Goal: Task Accomplishment & Management: Use online tool/utility

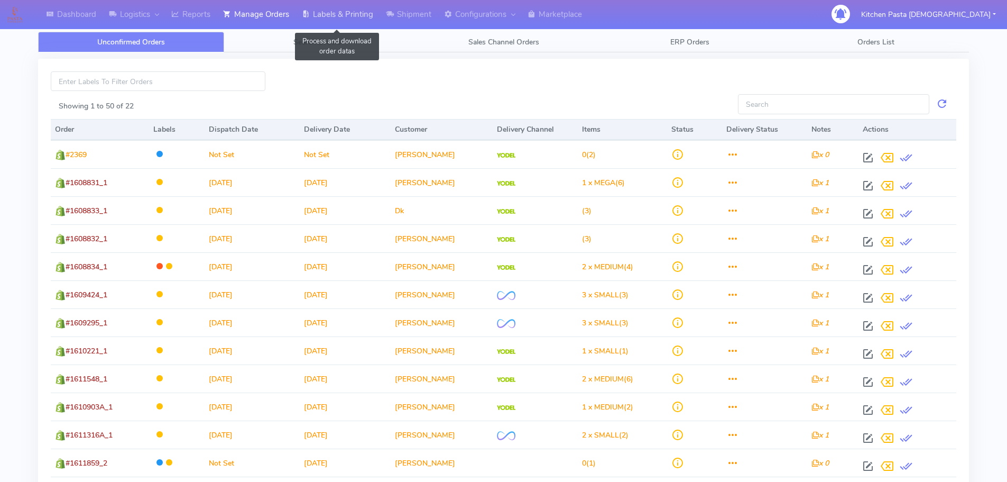
click at [315, 12] on link "Labels & Printing" at bounding box center [338, 14] width 84 height 29
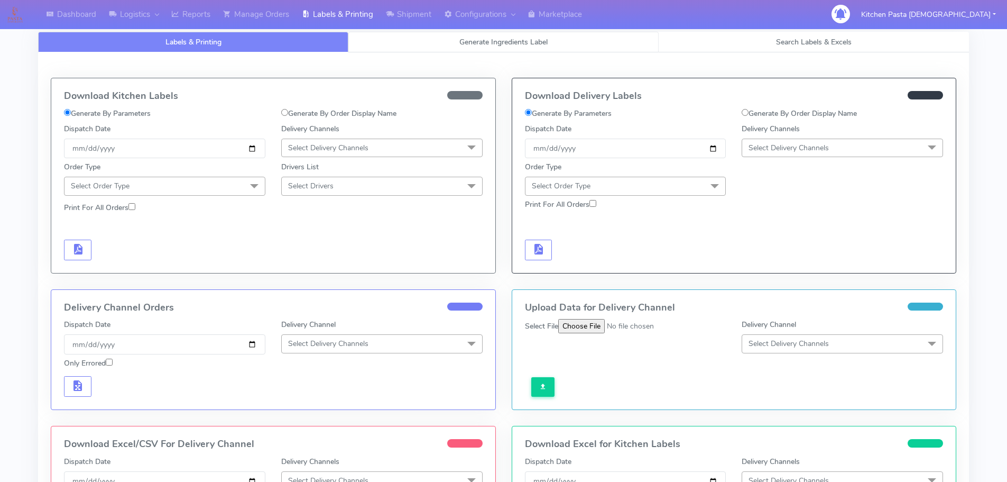
click at [415, 43] on link "Generate Ingredients Label" at bounding box center [503, 42] width 310 height 21
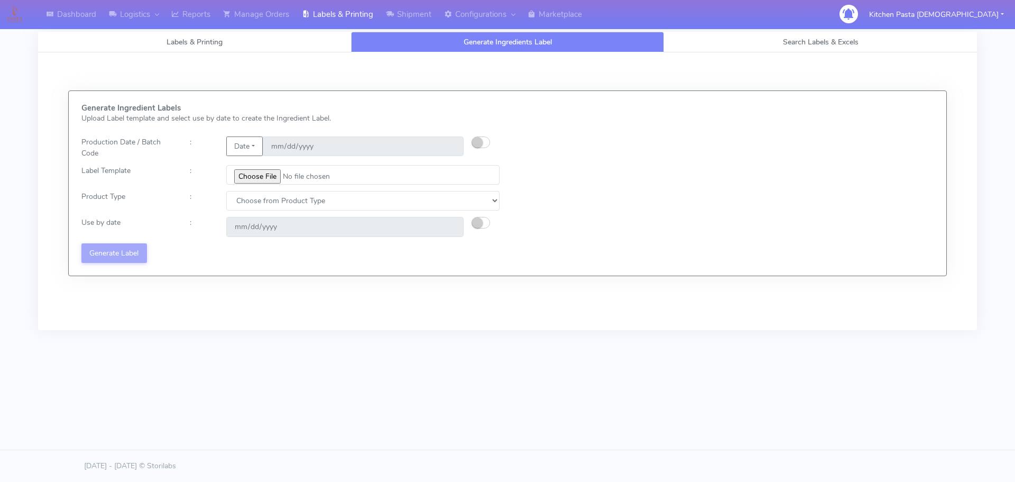
click at [481, 141] on small "button" at bounding box center [477, 142] width 11 height 11
click at [448, 148] on input "2025-08-11" at bounding box center [363, 146] width 201 height 20
type input "2025-08-13"
click at [258, 171] on input "file" at bounding box center [362, 175] width 273 height 20
type input "C:\fakepath\Pasta Evangelists Lobster crab and prawn ravioli dinner kit for 2 v…"
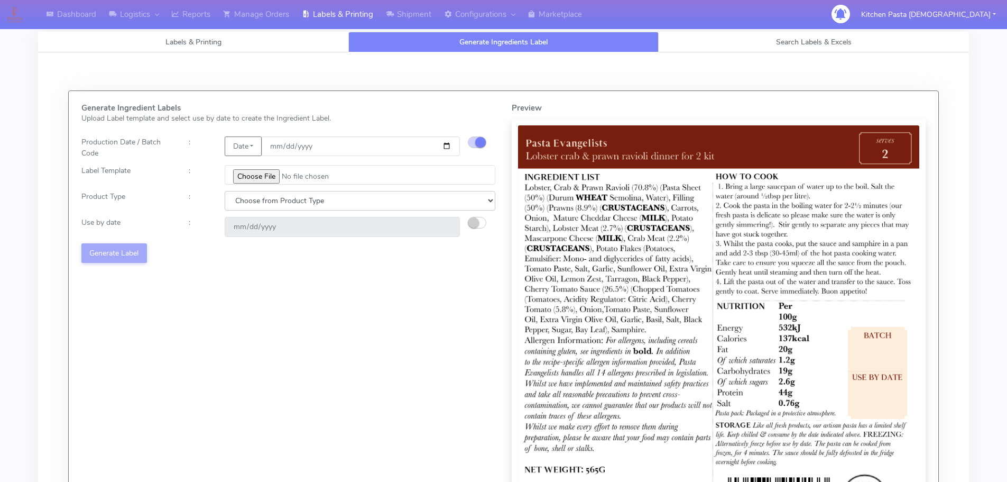
click at [262, 204] on select "Choose from Product Type ECOM ERETAIL CIRCULAR CIRC_DESERTS LASAGNE" at bounding box center [360, 201] width 271 height 20
select select "1"
click at [225, 191] on select "Choose from Product Type ECOM ERETAIL CIRCULAR CIRC_DESERTS LASAGNE" at bounding box center [360, 201] width 271 height 20
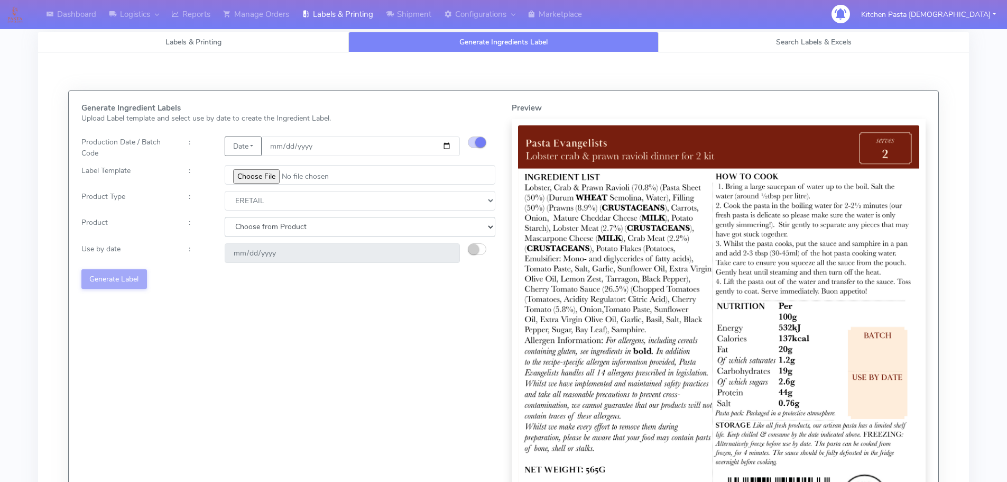
click at [252, 228] on select "Choose from Product PLAIN PASTA FILLED PASTA BUTTER (INTERNAL PRODUCTION) BUTTE…" at bounding box center [360, 227] width 271 height 20
select select "0"
click at [225, 217] on select "Choose from Product PLAIN PASTA FILLED PASTA BUTTER (INTERNAL PRODUCTION) BUTTE…" at bounding box center [360, 227] width 271 height 20
click at [477, 250] on small "button" at bounding box center [473, 249] width 11 height 11
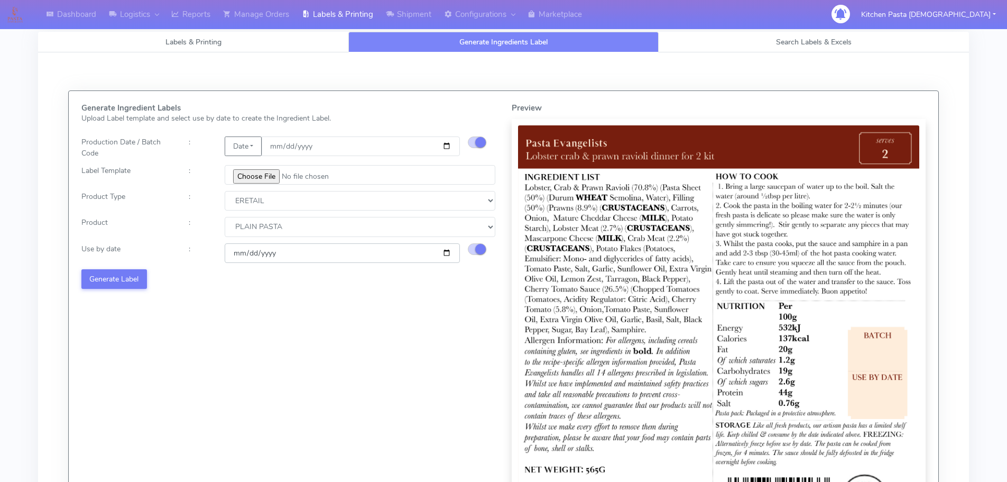
click at [446, 255] on input "2025-08-19" at bounding box center [342, 253] width 235 height 20
type input "2025-08-20"
click at [122, 278] on button "Generate Label" at bounding box center [114, 279] width 66 height 20
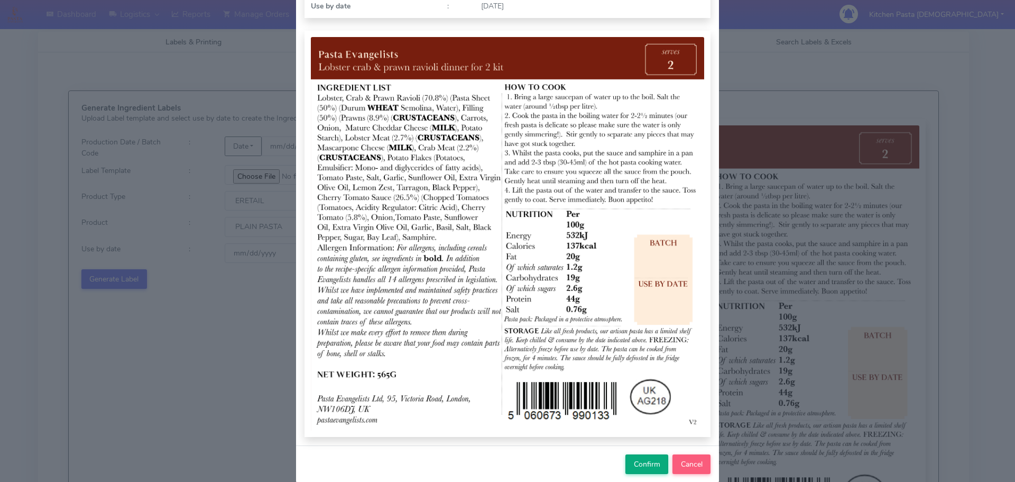
scroll to position [109, 0]
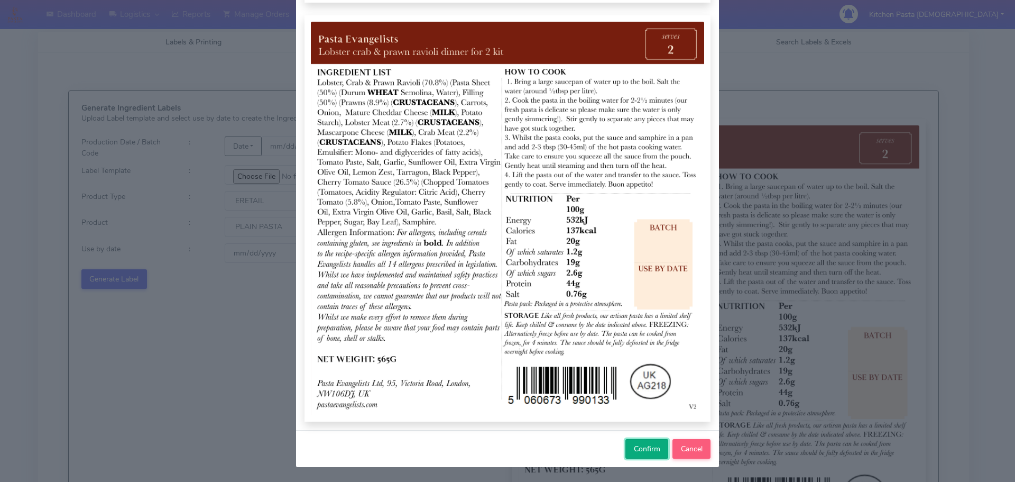
click at [646, 450] on span "Confirm" at bounding box center [647, 449] width 26 height 10
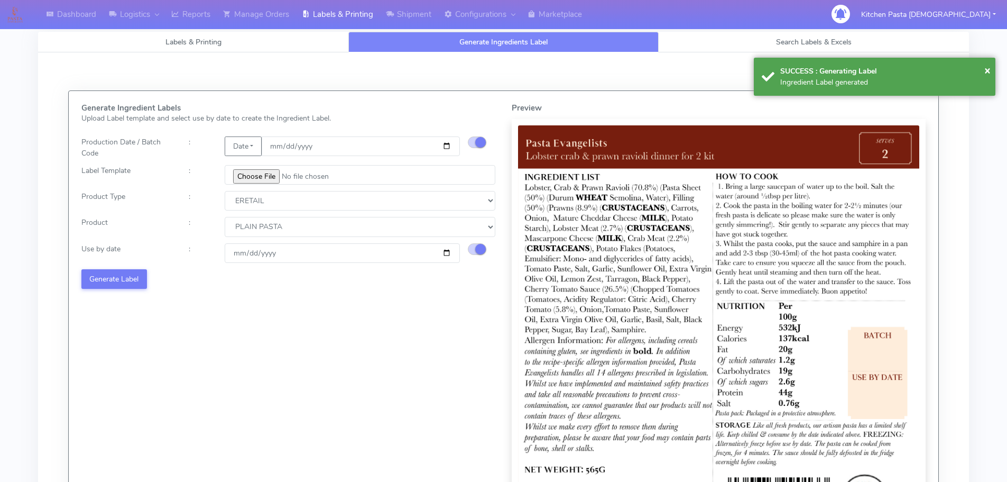
select select
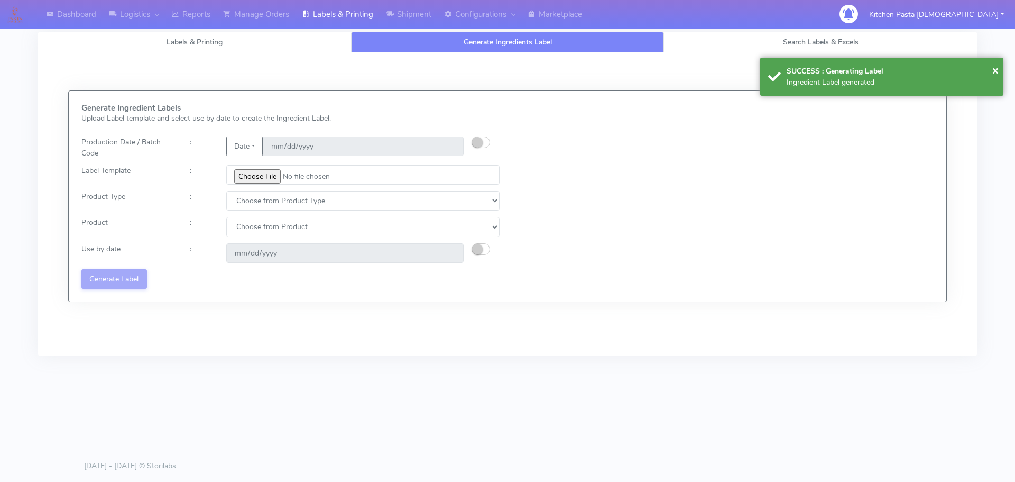
drag, startPoint x: 475, startPoint y: 145, endPoint x: 562, endPoint y: 60, distance: 122.3
click at [475, 145] on small "button" at bounding box center [477, 142] width 11 height 11
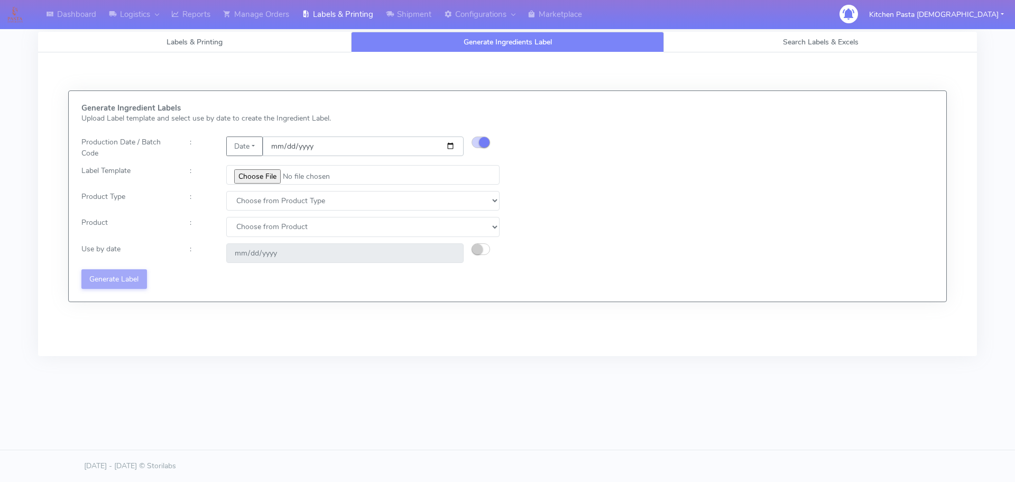
click at [454, 145] on input "date" at bounding box center [363, 146] width 201 height 20
type input "2025-08-13"
type input "2025-08-19"
click at [267, 178] on input "file" at bounding box center [362, 175] width 273 height 20
type input "C:\fakepath\Pasta Evangelists spicy 'nduja mafaldine kit for 2 v5.jpg"
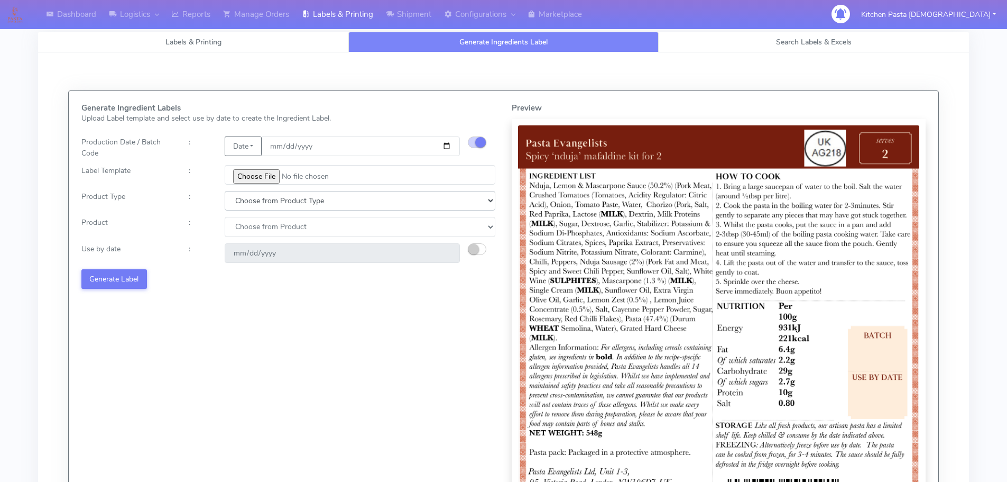
click at [278, 198] on select "Choose from Product Type ECOM ERETAIL CIRCULAR CIRC_DESERTS LASAGNE" at bounding box center [360, 201] width 271 height 20
select select "1"
click at [225, 191] on select "Choose from Product Type ECOM ERETAIL CIRCULAR CIRC_DESERTS LASAGNE" at bounding box center [360, 201] width 271 height 20
click at [271, 226] on select "Choose from Product PLAIN PASTA FILLED PASTA BUTTER (INTERNAL PRODUCTION) BUTTE…" at bounding box center [360, 227] width 271 height 20
select select "0"
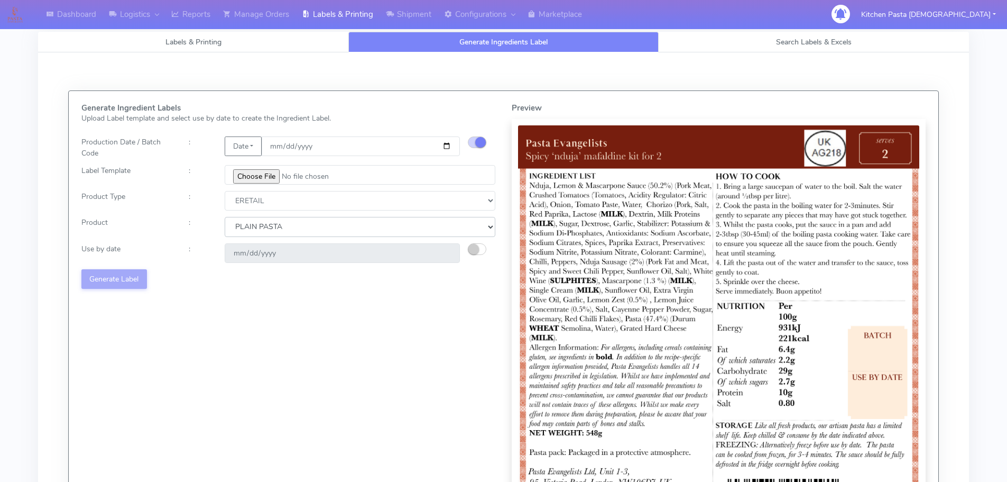
click at [225, 217] on select "Choose from Product PLAIN PASTA FILLED PASTA BUTTER (INTERNAL PRODUCTION) BUTTE…" at bounding box center [360, 227] width 271 height 20
click at [491, 250] on div "Change calculated use by date" at bounding box center [486, 253] width 36 height 20
click at [474, 250] on small "button" at bounding box center [473, 249] width 11 height 11
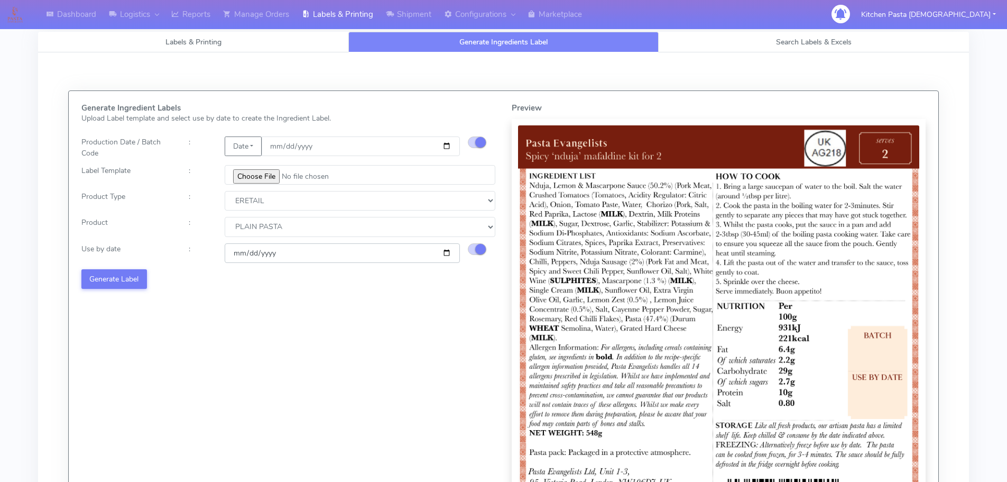
click at [445, 254] on input "2025-08-19" at bounding box center [342, 253] width 235 height 20
type input "2025-08-25"
click at [131, 284] on button "Generate Label" at bounding box center [114, 279] width 66 height 20
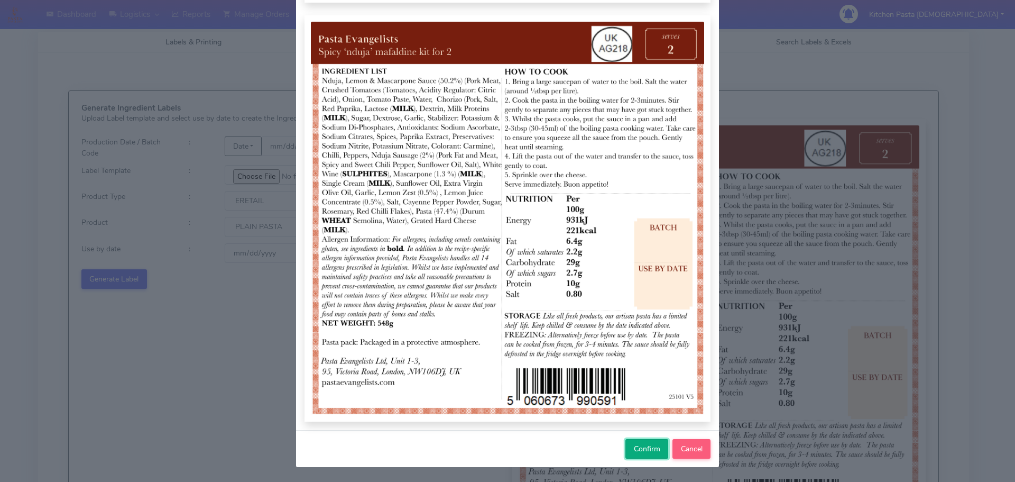
click at [634, 444] on span "Confirm" at bounding box center [647, 449] width 26 height 10
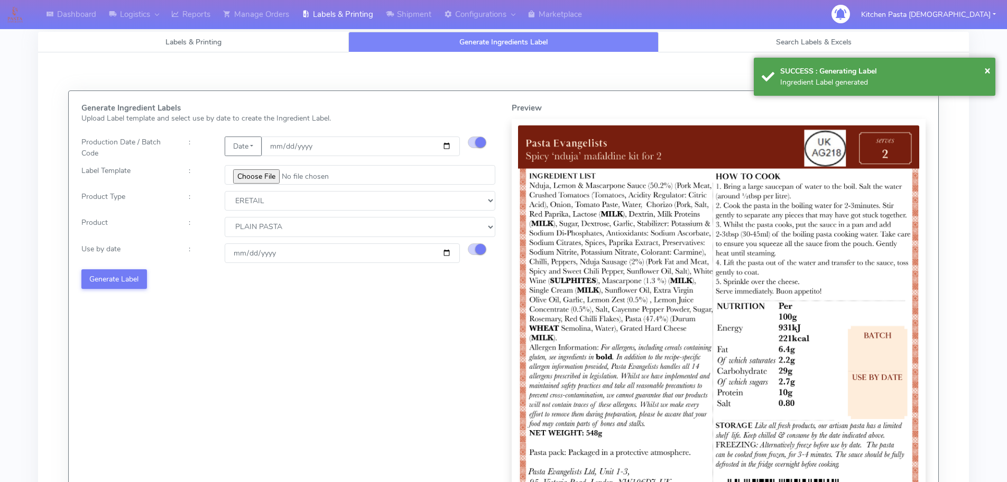
select select
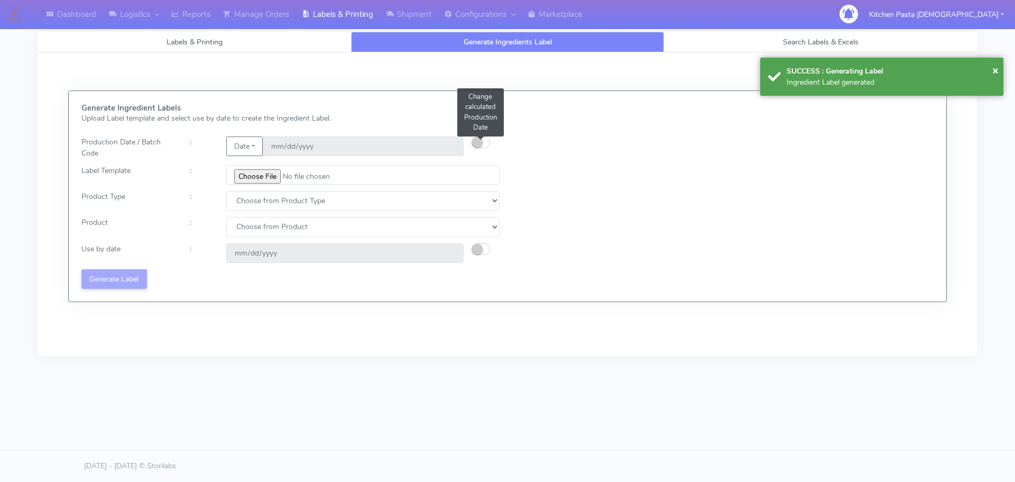
click at [484, 139] on button "button" at bounding box center [481, 142] width 19 height 12
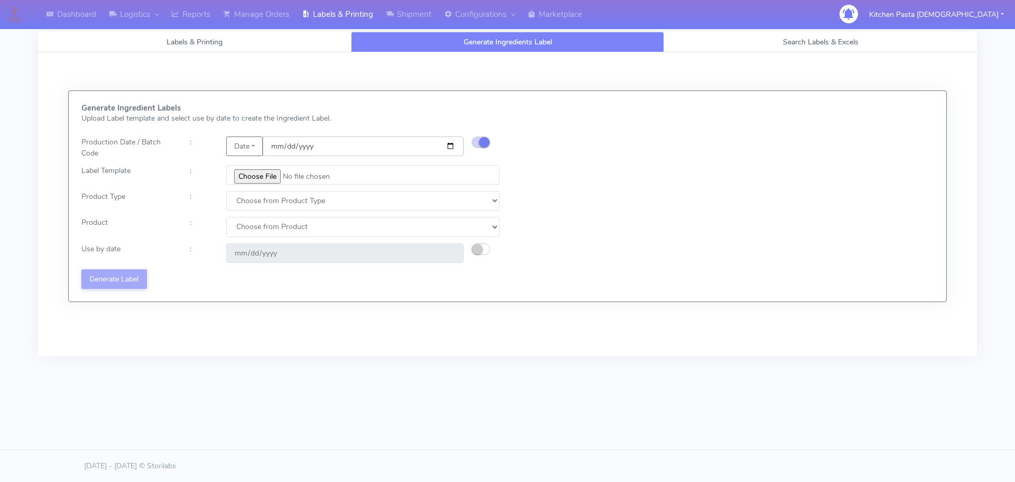
click at [450, 143] on input "date" at bounding box center [363, 146] width 201 height 20
type input "2025-08-13"
type input "2025-08-19"
click at [263, 177] on input "file" at bounding box center [362, 175] width 273 height 20
type input "C:\fakepath\Pasta Evangelists Carbonara Spaghetti dinner kit for 2 v4.jpg"
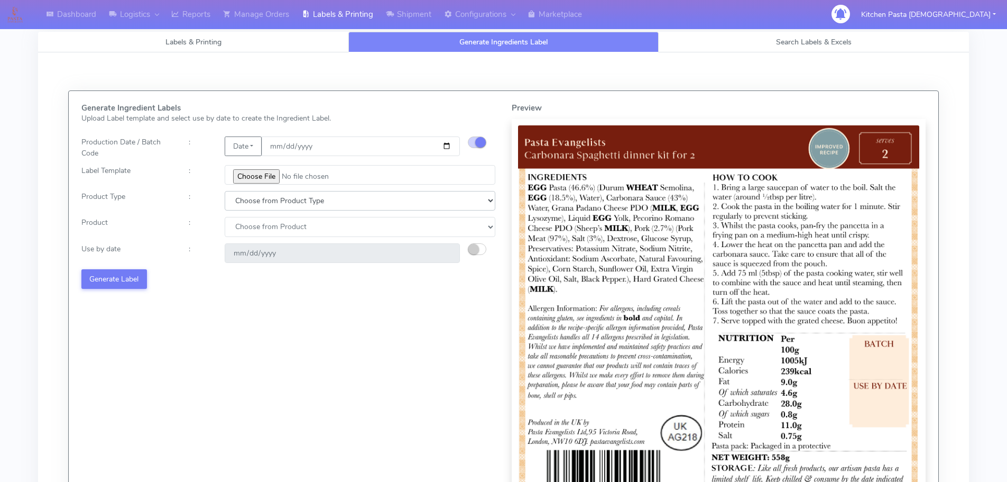
drag, startPoint x: 255, startPoint y: 201, endPoint x: 255, endPoint y: 209, distance: 8.5
click at [255, 200] on select "Choose from Product Type ECOM ERETAIL CIRCULAR CIRC_DESERTS LASAGNE" at bounding box center [360, 201] width 271 height 20
select select "1"
click at [225, 191] on select "Choose from Product Type ECOM ERETAIL CIRCULAR CIRC_DESERTS LASAGNE" at bounding box center [360, 201] width 271 height 20
click at [256, 231] on select "Choose from Product PLAIN PASTA FILLED PASTA BUTTER (INTERNAL PRODUCTION) BUTTE…" at bounding box center [360, 227] width 271 height 20
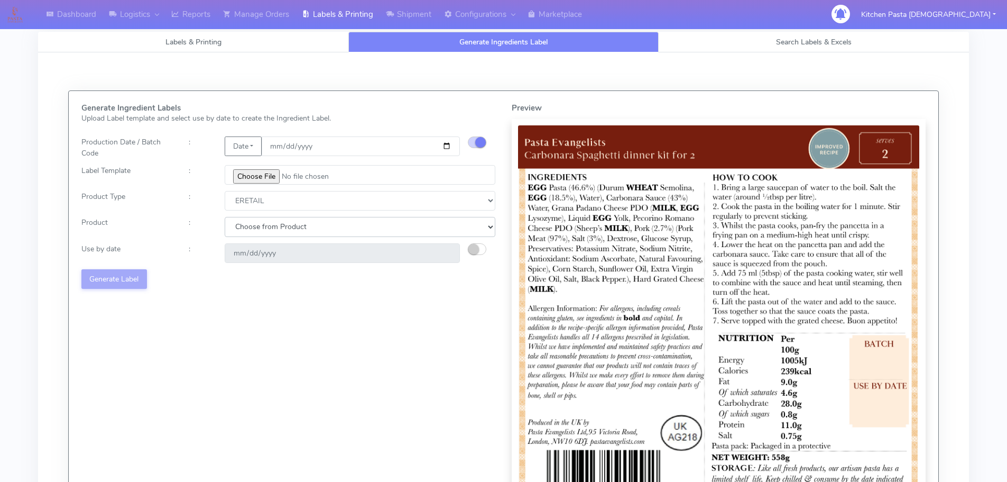
select select "1"
click at [225, 217] on select "Choose from Product PLAIN PASTA FILLED PASTA BUTTER (INTERNAL PRODUCTION) BUTTE…" at bounding box center [360, 227] width 271 height 20
type input "2025-08-18"
drag, startPoint x: 261, startPoint y: 231, endPoint x: 258, endPoint y: 236, distance: 6.9
click at [261, 231] on select "Choose from Product PLAIN PASTA FILLED PASTA BUTTER (INTERNAL PRODUCTION) BUTTE…" at bounding box center [360, 227] width 271 height 20
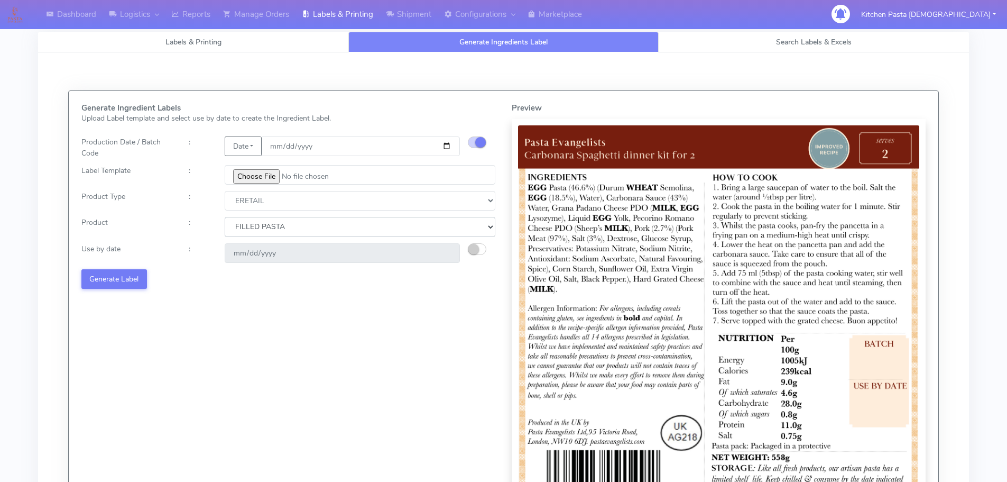
select select "0"
click at [225, 217] on select "Choose from Product PLAIN PASTA FILLED PASTA BUTTER (INTERNAL PRODUCTION) BUTTE…" at bounding box center [360, 227] width 271 height 20
click at [471, 250] on small "button" at bounding box center [473, 249] width 11 height 11
click at [451, 252] on input "2025-08-19" at bounding box center [342, 253] width 235 height 20
type input "2025-08-25"
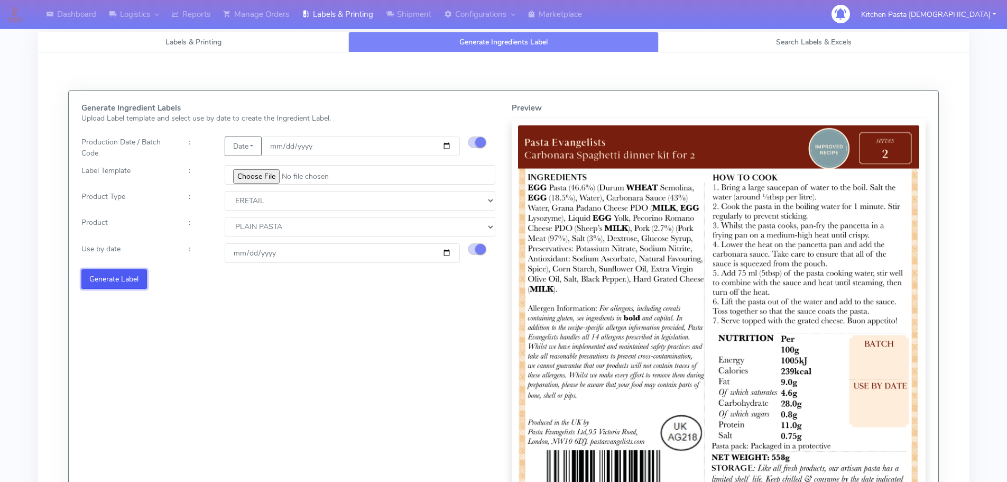
click at [112, 277] on button "Generate Label" at bounding box center [114, 279] width 66 height 20
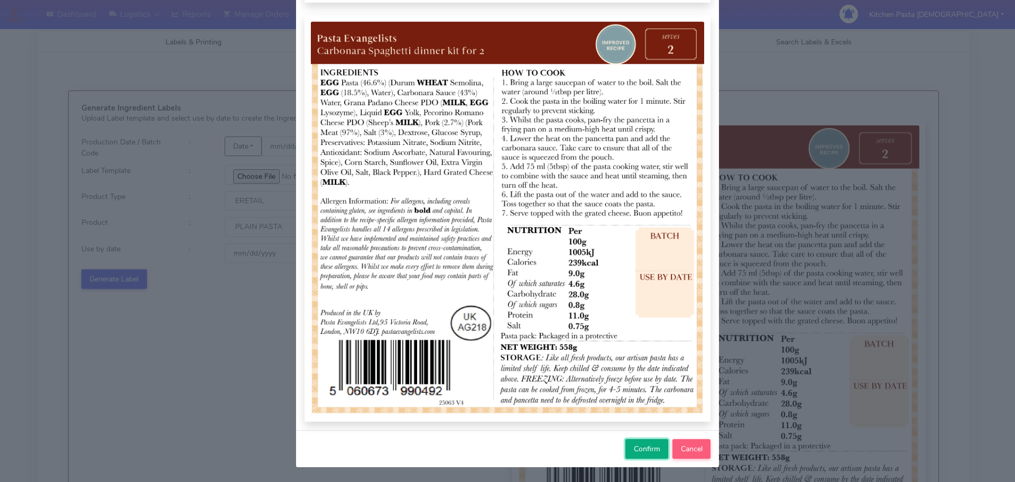
click at [638, 442] on button "Confirm" at bounding box center [647, 449] width 43 height 20
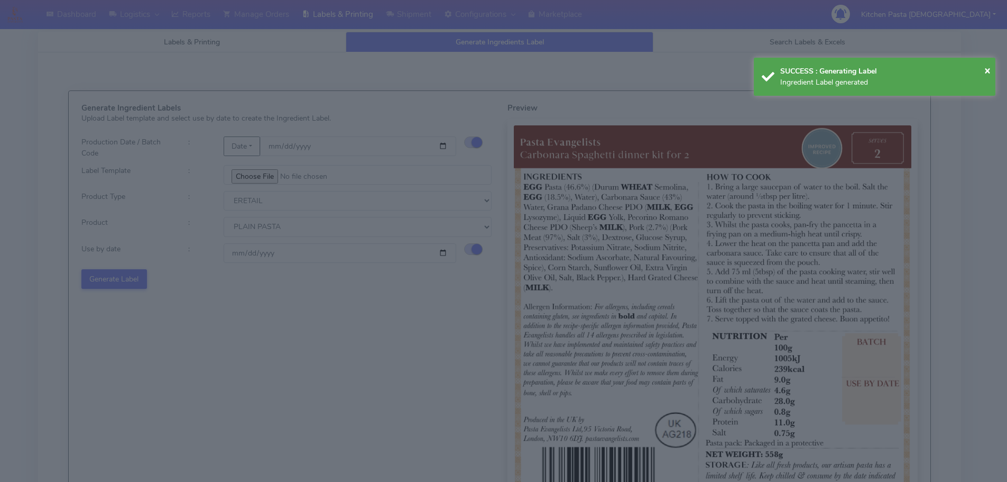
select select
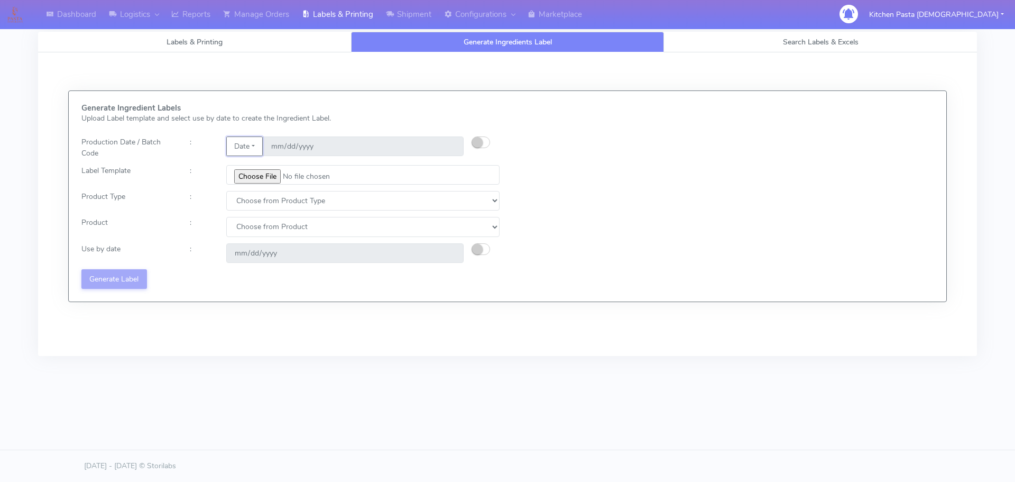
click at [249, 138] on button "Date" at bounding box center [244, 146] width 36 height 20
click at [249, 164] on link "Code" at bounding box center [269, 167] width 84 height 17
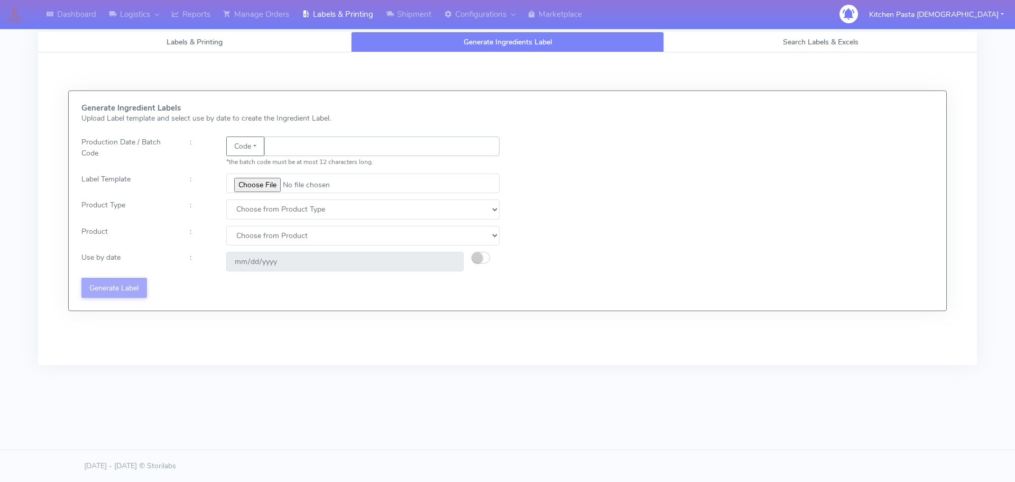
click at [284, 145] on input "text" at bounding box center [381, 146] width 235 height 20
type input "25218"
click at [250, 183] on input "file" at bounding box center [362, 183] width 273 height 20
type input "C:\fakepath\Pasta Evangelists truffle mac & cheese for 1_V2.jpg"
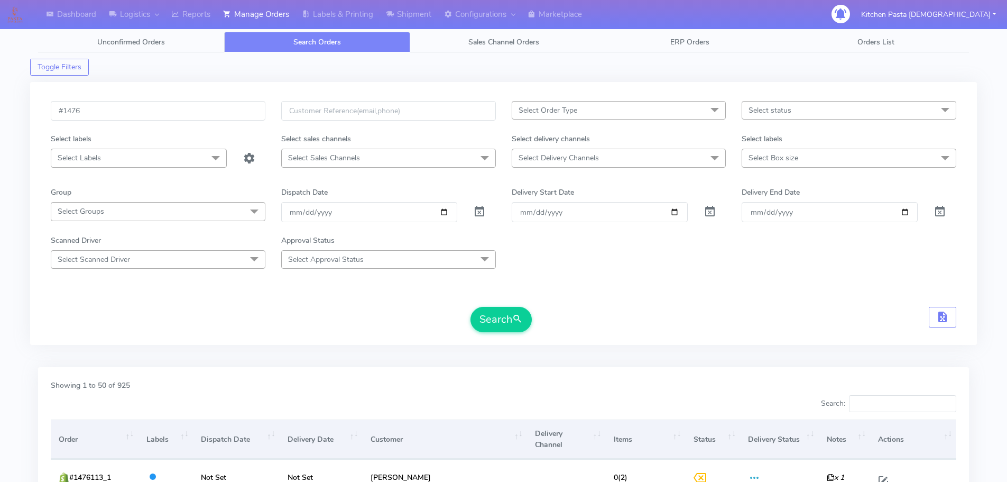
scroll to position [172, 0]
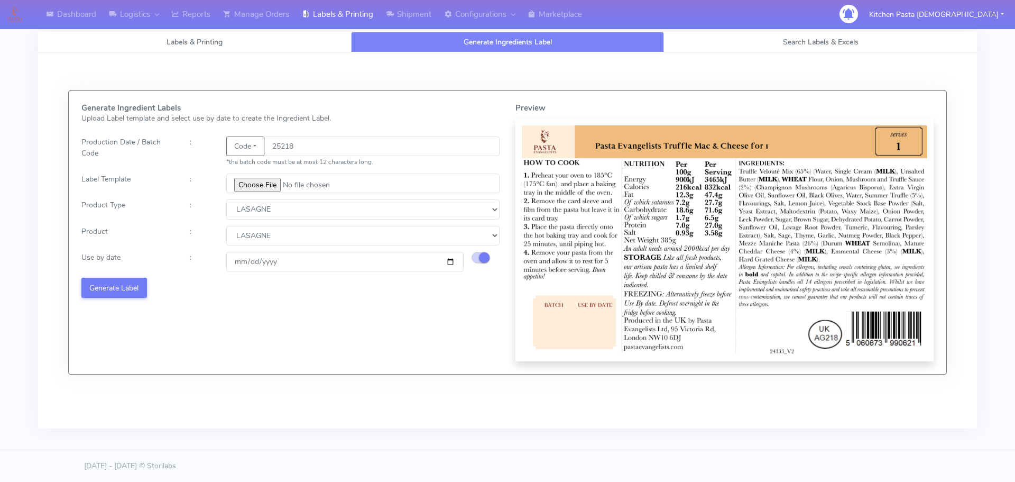
select select "4"
select select "0"
type input "2025-08-24"
click at [134, 288] on button "Generate Label" at bounding box center [114, 288] width 66 height 20
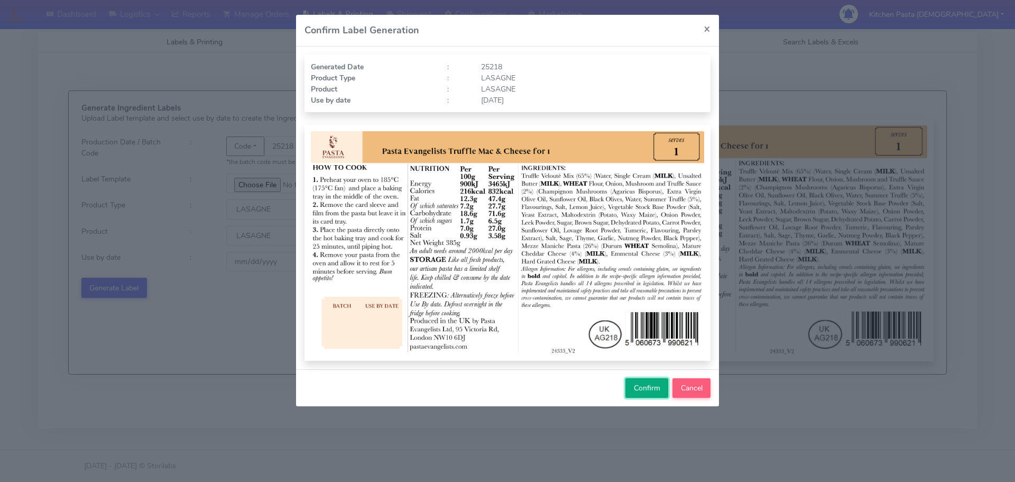
click at [635, 388] on span "Confirm" at bounding box center [647, 388] width 26 height 10
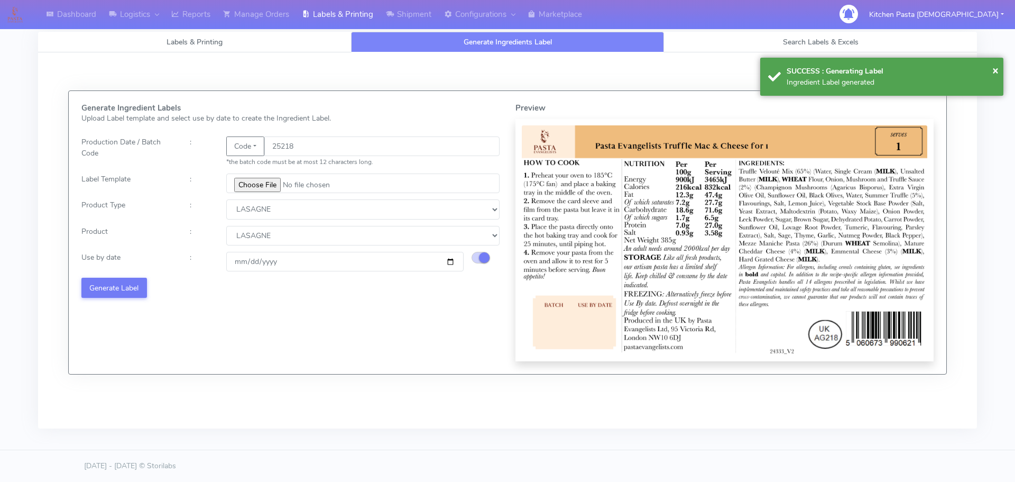
select select
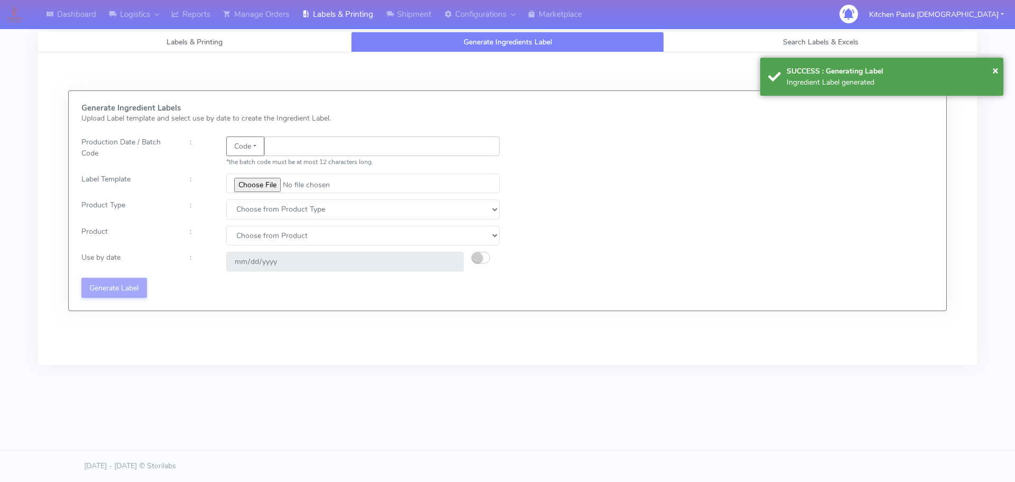
click at [275, 148] on input "text" at bounding box center [381, 146] width 235 height 20
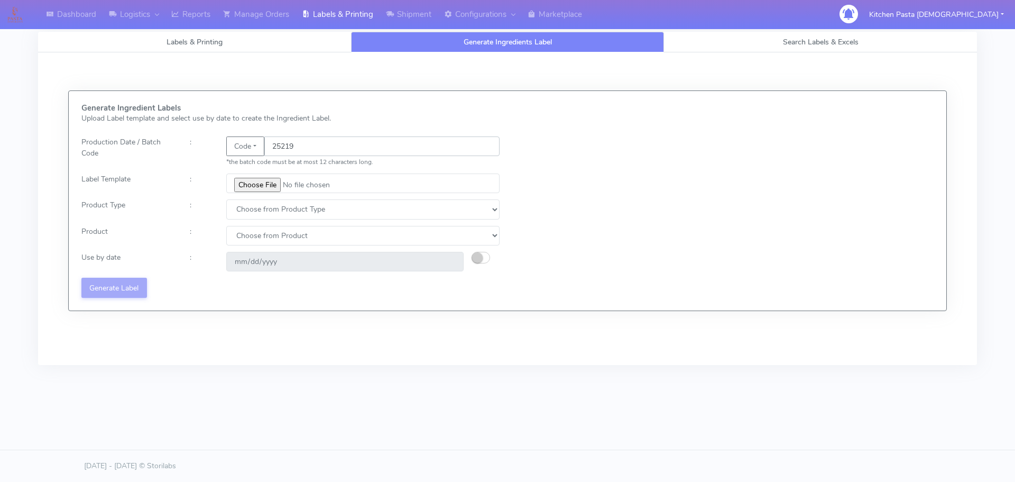
type input "25219"
click at [262, 185] on input "file" at bounding box center [362, 183] width 273 height 20
type input "C:\fakepath\Beef & Chianti Lasagne 1 v3.jpg"
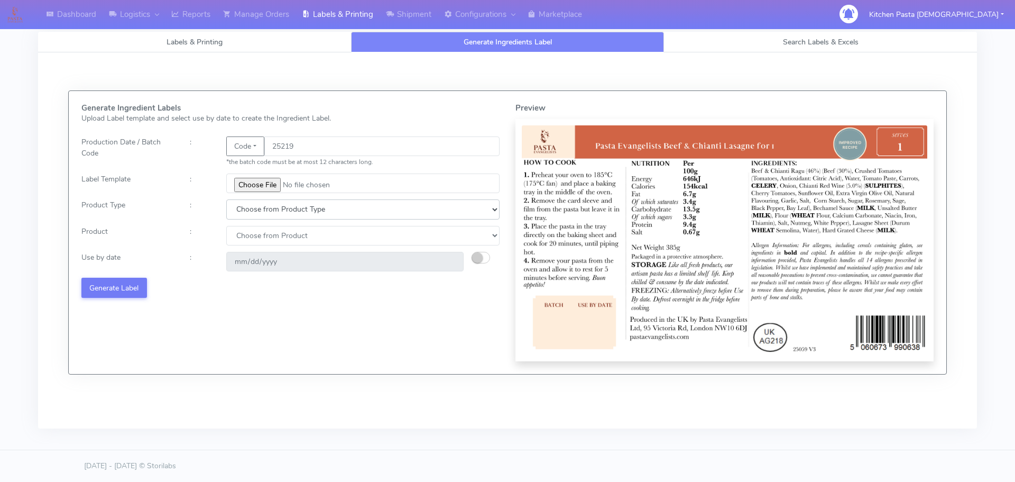
drag, startPoint x: 238, startPoint y: 212, endPoint x: 245, endPoint y: 218, distance: 9.7
click at [238, 212] on select "Choose from Product Type ECOM ERETAIL CIRCULAR CIRC_DESERTS LASAGNE" at bounding box center [362, 209] width 273 height 20
select select "4"
click at [226, 199] on select "Choose from Product Type ECOM ERETAIL CIRCULAR CIRC_DESERTS LASAGNE" at bounding box center [362, 209] width 273 height 20
drag, startPoint x: 259, startPoint y: 233, endPoint x: 259, endPoint y: 242, distance: 9.0
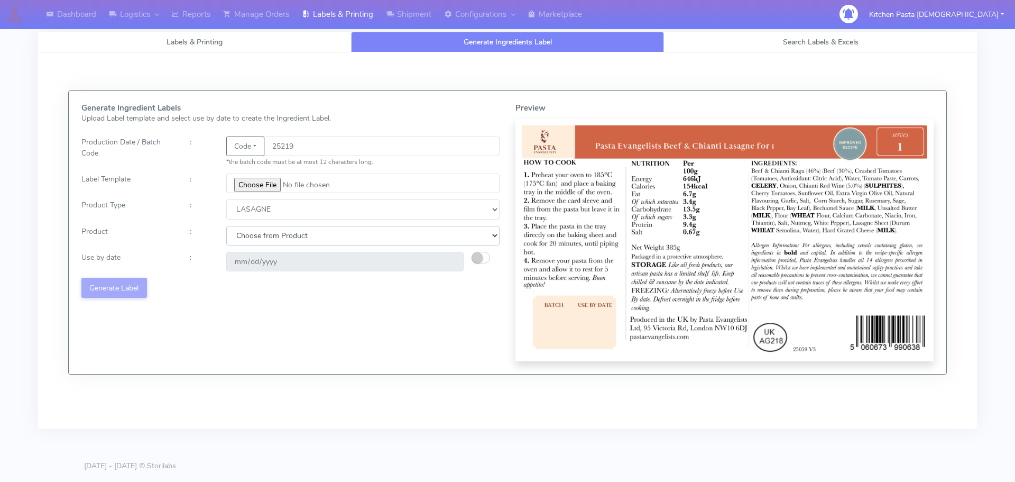
click at [259, 233] on select "Choose from Product LASAGNE" at bounding box center [362, 236] width 273 height 20
select select "0"
click at [226, 226] on select "Choose from Product LASAGNE" at bounding box center [362, 236] width 273 height 20
click at [482, 256] on small "button" at bounding box center [477, 257] width 11 height 11
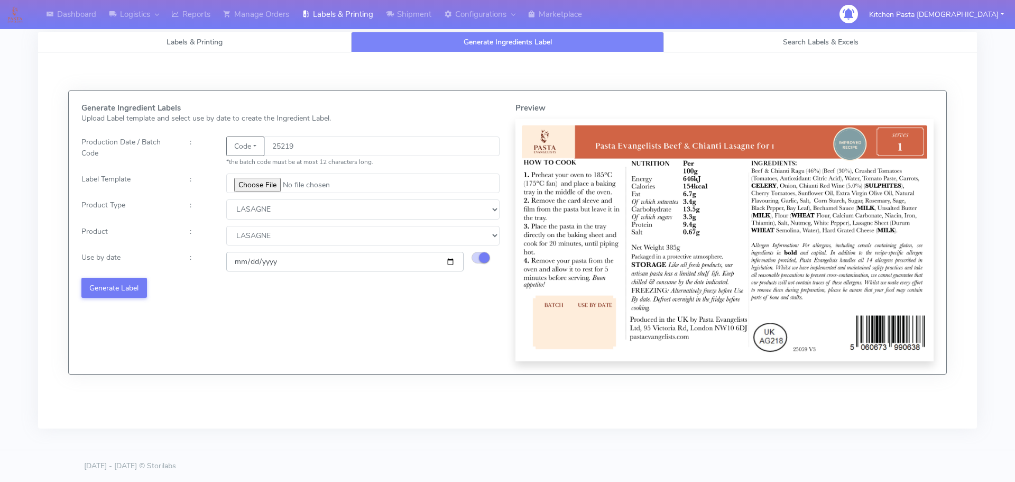
click at [448, 260] on input "2025-08-21" at bounding box center [344, 262] width 237 height 20
type input "2025-08-25"
click at [132, 286] on button "Generate Label" at bounding box center [114, 288] width 66 height 20
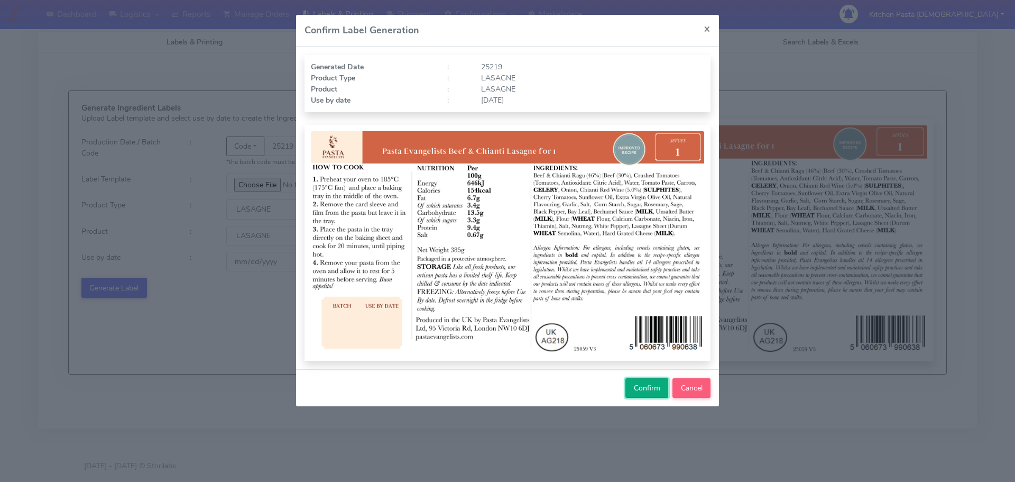
click at [640, 388] on span "Confirm" at bounding box center [647, 388] width 26 height 10
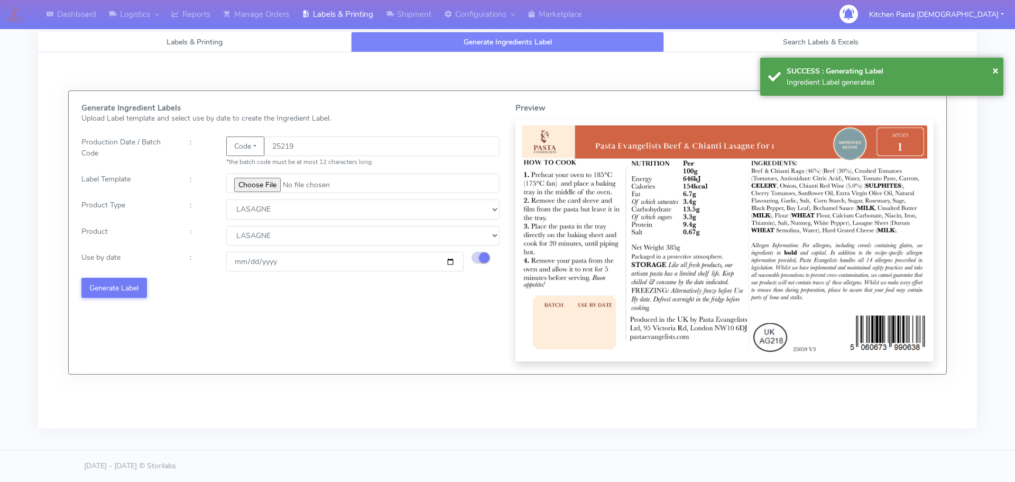
select select
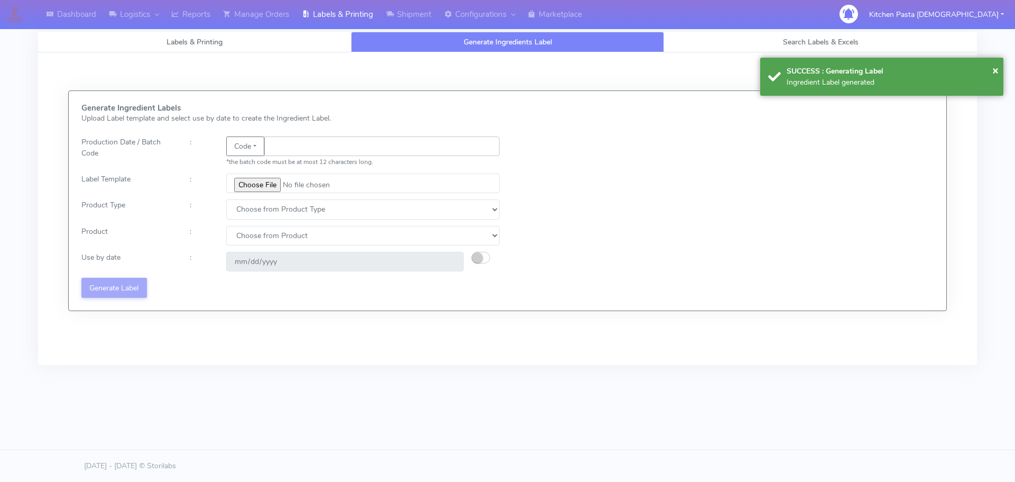
click at [289, 141] on input "text" at bounding box center [381, 146] width 235 height 20
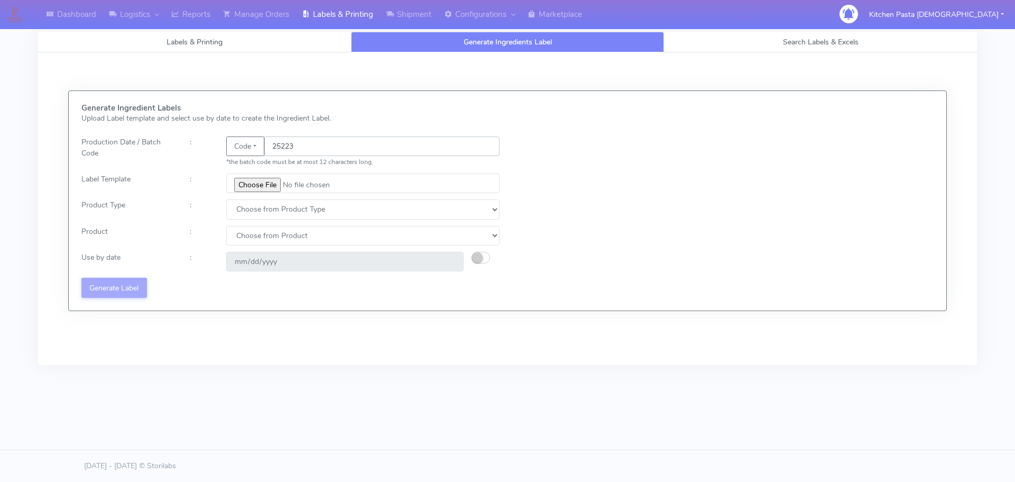
type input "25223"
click at [270, 181] on input "file" at bounding box center [362, 183] width 273 height 20
type input "C:\fakepath\Spicy Prawn Mac and Cheese v1.jpg"
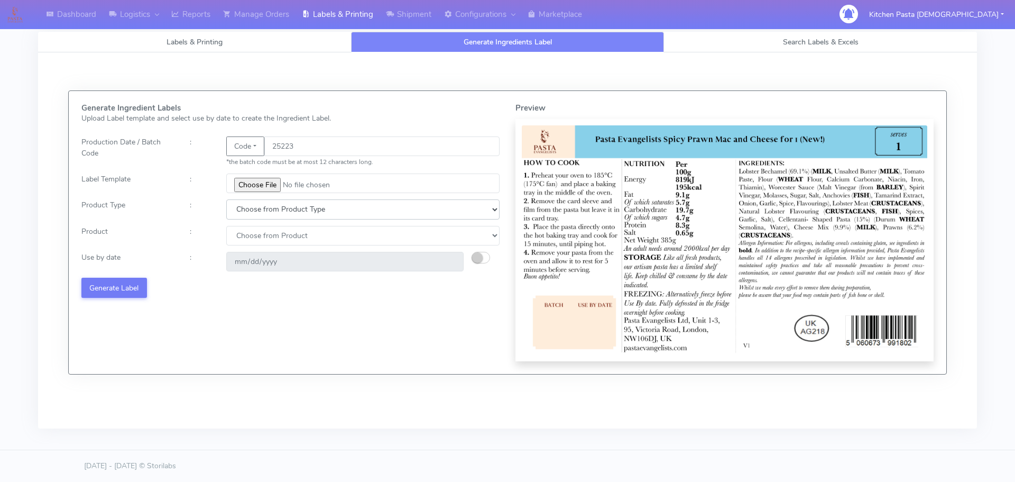
click at [293, 216] on select "Choose from Product Type ECOM ERETAIL CIRCULAR CIRC_DESERTS LASAGNE" at bounding box center [362, 209] width 273 height 20
select select "4"
click at [226, 199] on select "Choose from Product Type ECOM ERETAIL CIRCULAR CIRC_DESERTS LASAGNE" at bounding box center [362, 209] width 273 height 20
drag, startPoint x: 242, startPoint y: 234, endPoint x: 244, endPoint y: 245, distance: 10.9
click at [242, 234] on select "Choose from Product LASAGNE" at bounding box center [362, 236] width 273 height 20
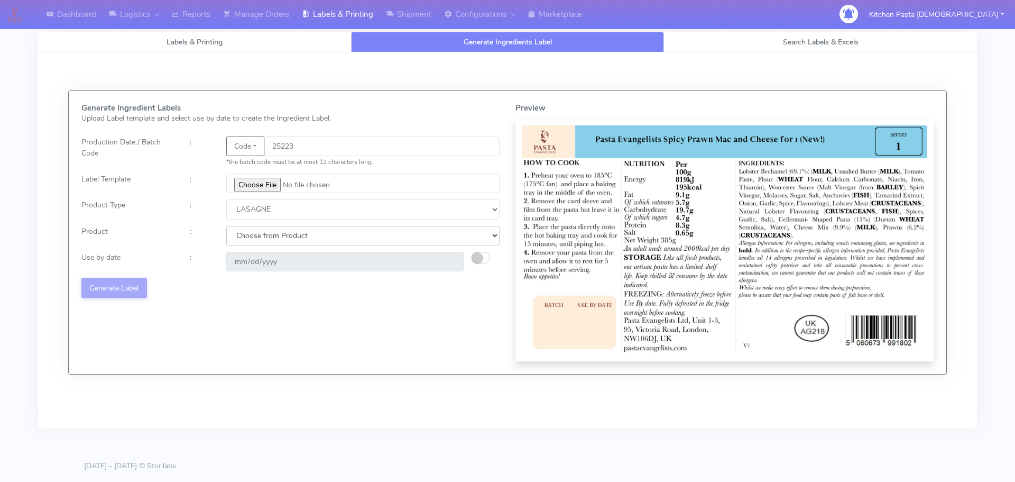
select select "0"
click at [226, 226] on select "Choose from Product LASAGNE" at bounding box center [362, 236] width 273 height 20
drag, startPoint x: 496, startPoint y: 262, endPoint x: 490, endPoint y: 262, distance: 6.3
click at [492, 262] on div at bounding box center [490, 262] width 36 height 20
click at [486, 260] on button "button" at bounding box center [481, 258] width 19 height 12
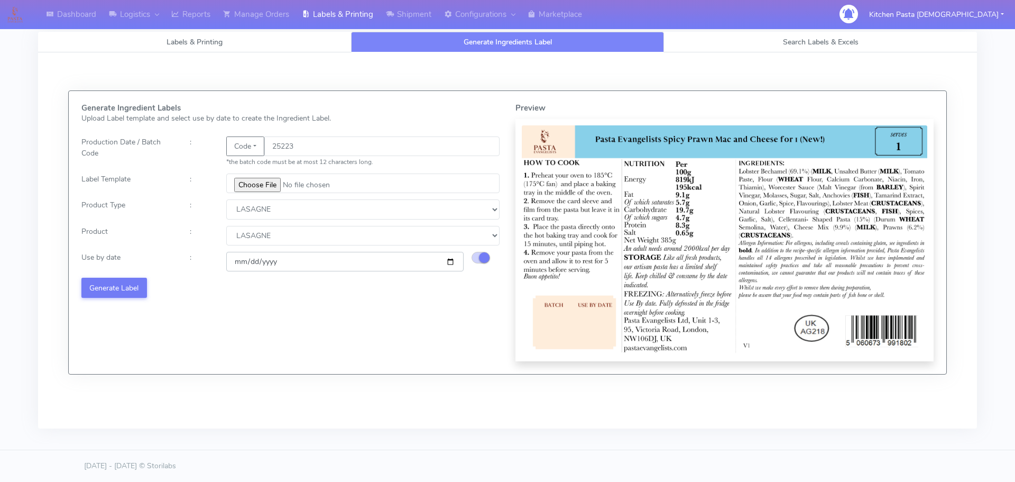
click at [453, 261] on input "2025-08-21" at bounding box center [344, 262] width 237 height 20
type input "2025-08-25"
click at [120, 287] on button "Generate Label" at bounding box center [114, 288] width 66 height 20
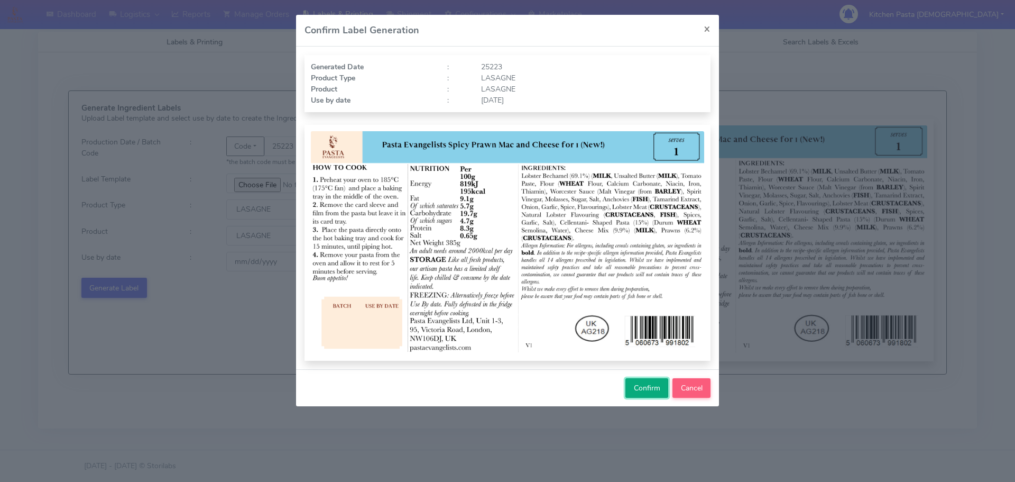
click at [646, 383] on span "Confirm" at bounding box center [647, 388] width 26 height 10
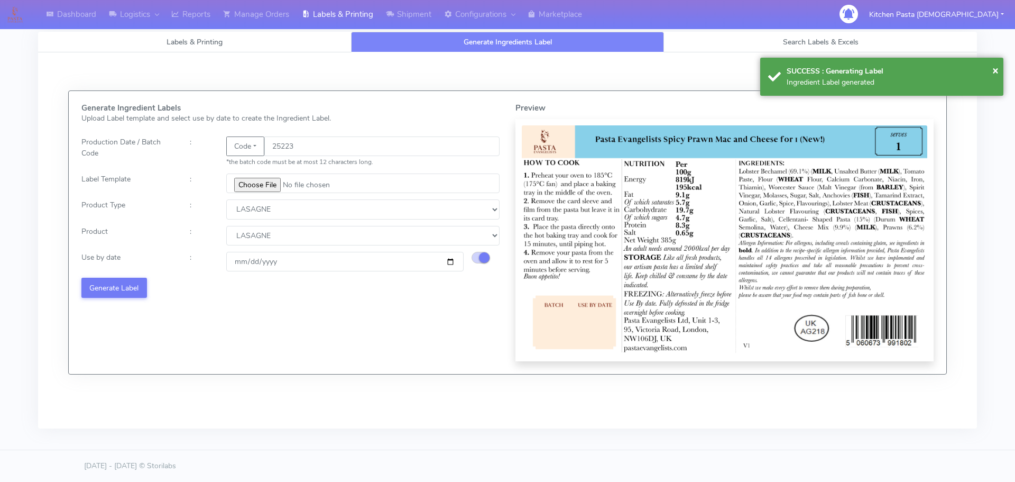
select select
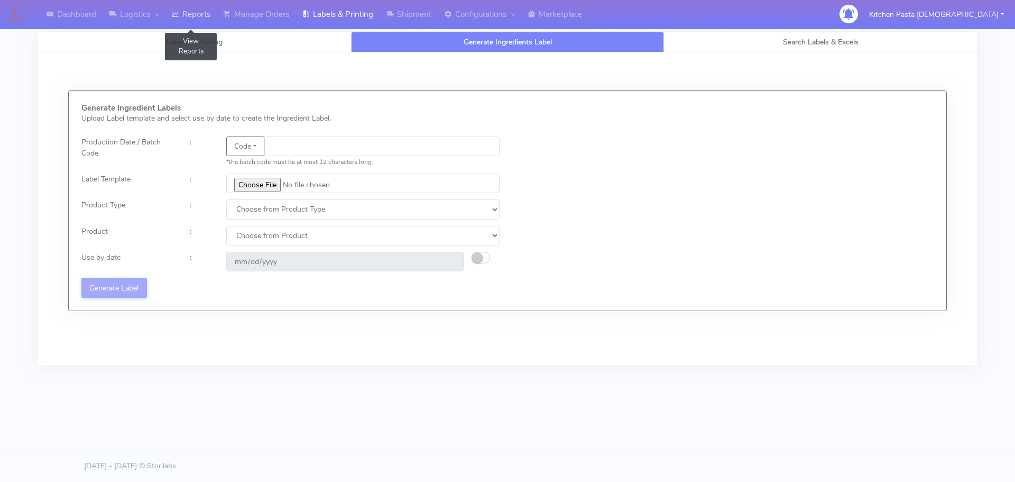
click at [197, 22] on link "Reports" at bounding box center [191, 14] width 52 height 29
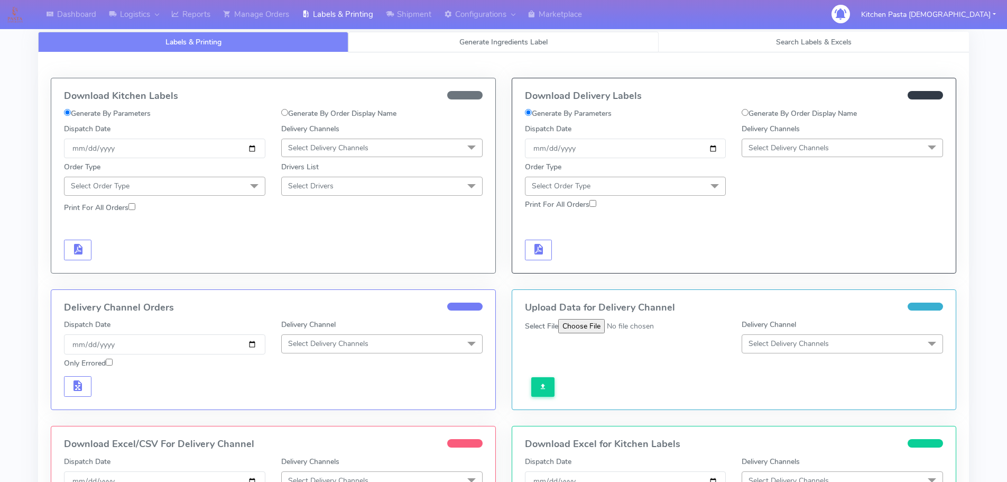
click at [420, 39] on link "Generate Ingredients Label" at bounding box center [503, 42] width 310 height 21
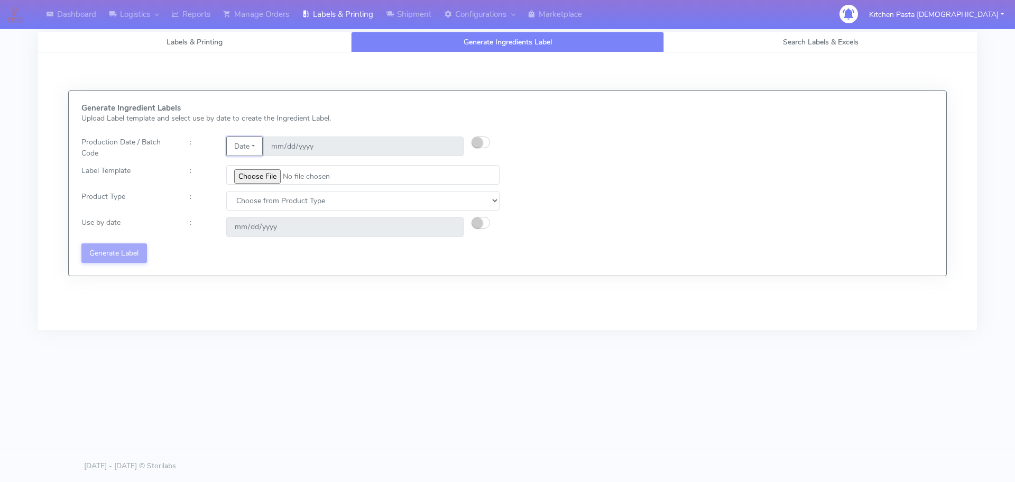
click at [259, 146] on button "Date" at bounding box center [244, 146] width 36 height 20
click at [265, 167] on link "Code" at bounding box center [269, 167] width 84 height 17
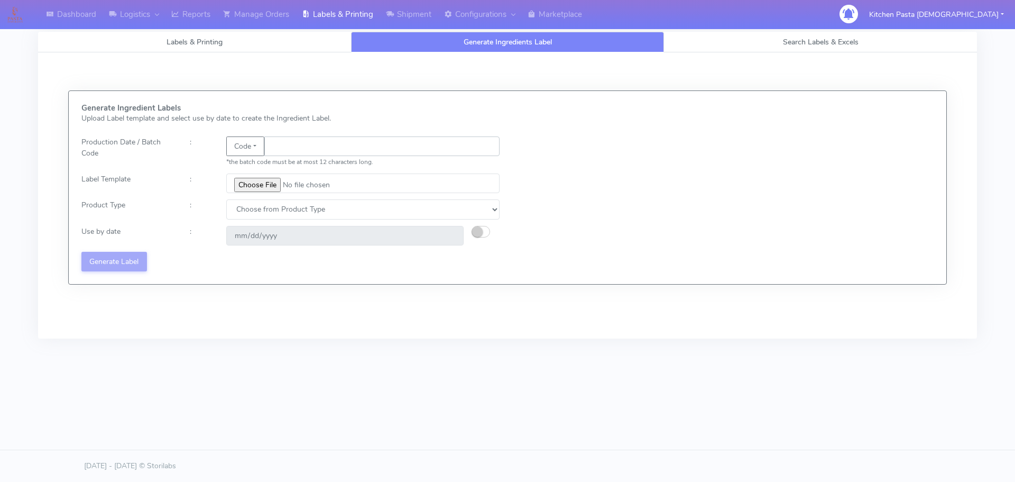
click at [305, 146] on input "text" at bounding box center [381, 146] width 235 height 20
type input "25223"
click at [258, 187] on input "file" at bounding box center [362, 183] width 273 height 20
type input "C:\fakepath\Aubergine Parmigiana 350g.jpg"
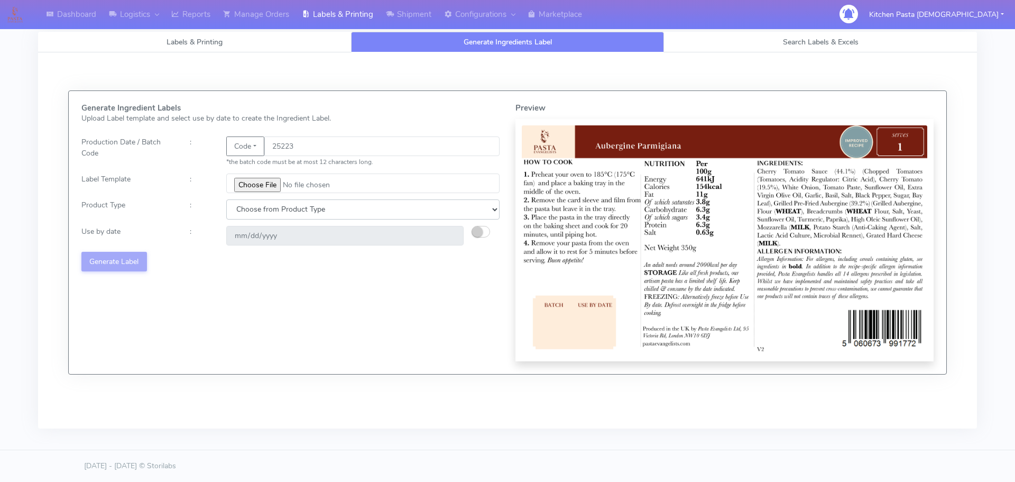
click at [253, 208] on select "Choose from Product Type ECOM ERETAIL CIRCULAR CIRC_DESERTS LASAGNE" at bounding box center [362, 209] width 273 height 20
click at [226, 199] on select "Choose from Product Type ECOM ERETAIL CIRCULAR CIRC_DESERTS LASAGNE" at bounding box center [362, 209] width 273 height 20
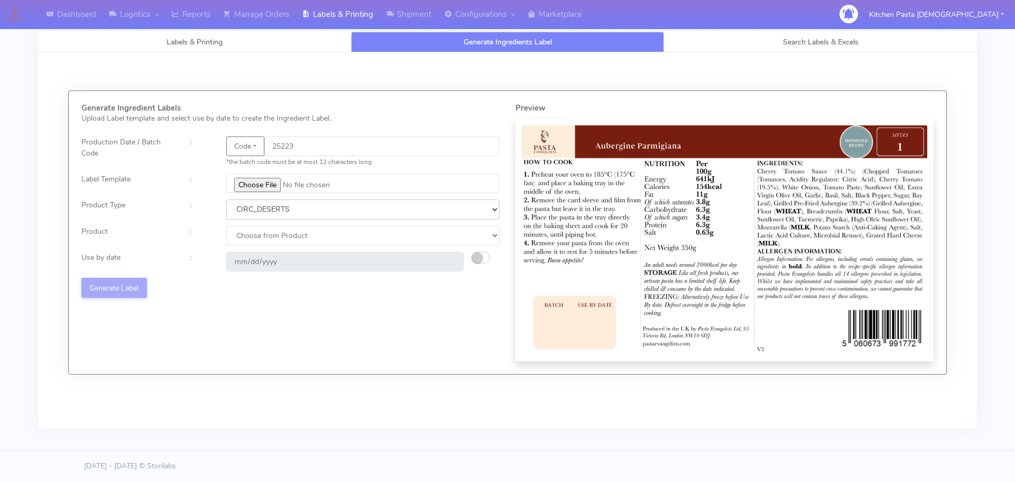
click at [258, 206] on select "Choose from Product Type ECOM ERETAIL CIRCULAR CIRC_DESERTS LASAGNE" at bounding box center [362, 209] width 273 height 20
select select "4"
click at [226, 199] on select "Choose from Product Type ECOM ERETAIL CIRCULAR CIRC_DESERTS LASAGNE" at bounding box center [362, 209] width 273 height 20
click at [261, 235] on select "Choose from Product LASAGNE" at bounding box center [362, 236] width 273 height 20
select select "0"
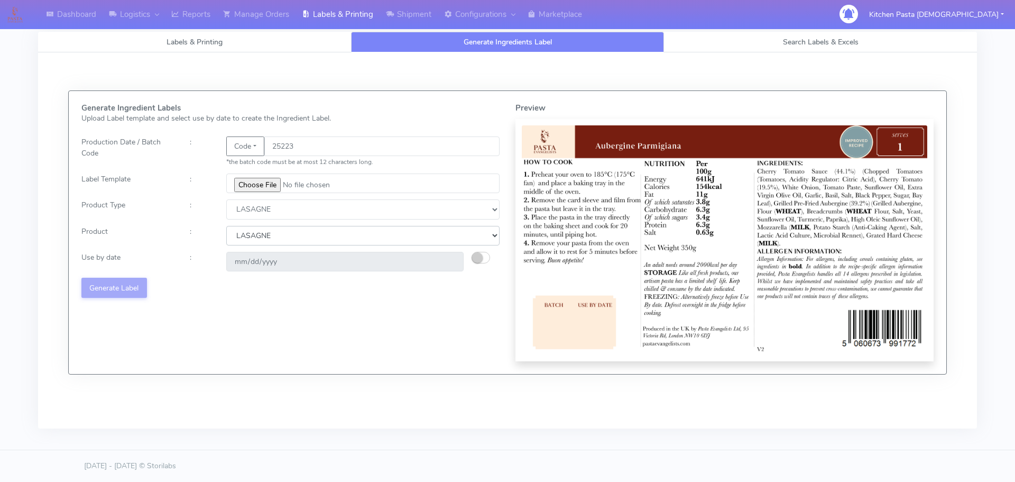
click at [226, 226] on select "Choose from Product LASAGNE" at bounding box center [362, 236] width 273 height 20
type input "2025-08-21"
click at [144, 287] on button "Generate Label" at bounding box center [114, 288] width 66 height 20
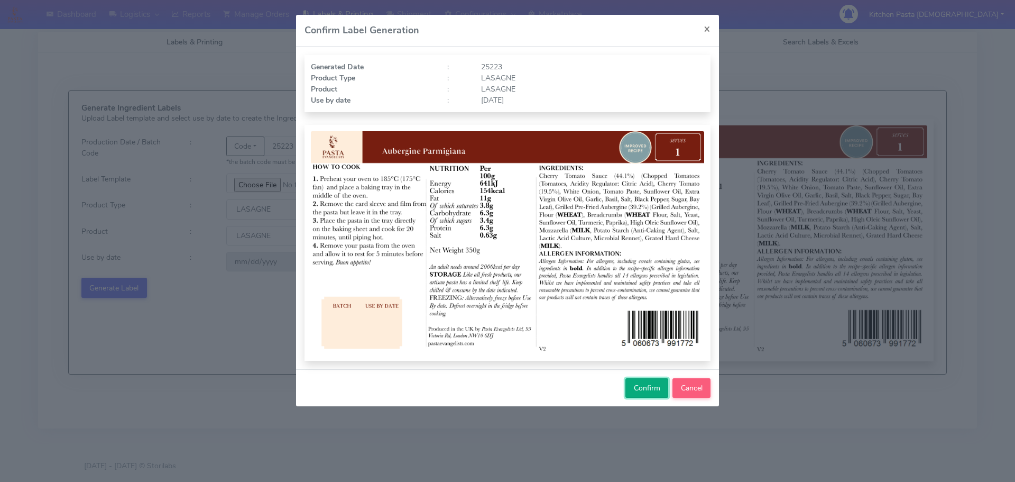
click at [635, 387] on span "Confirm" at bounding box center [647, 388] width 26 height 10
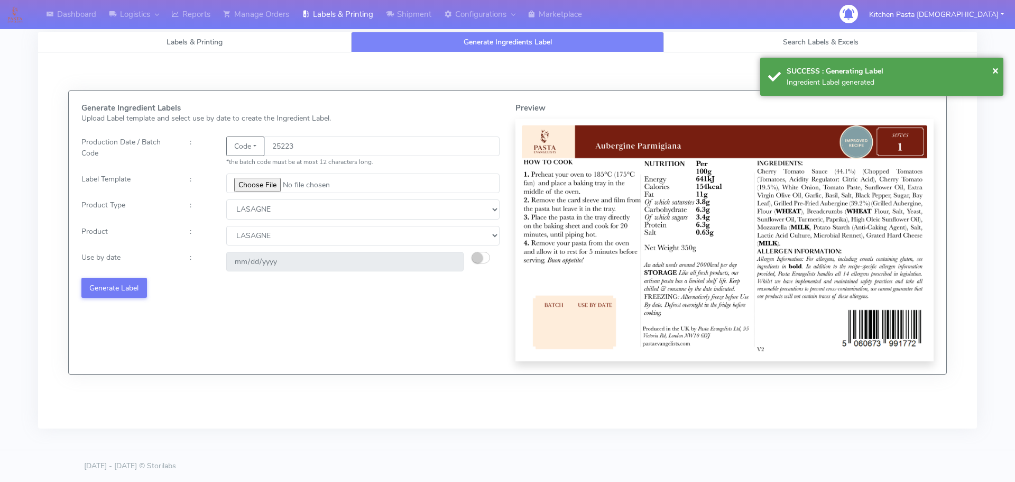
select select
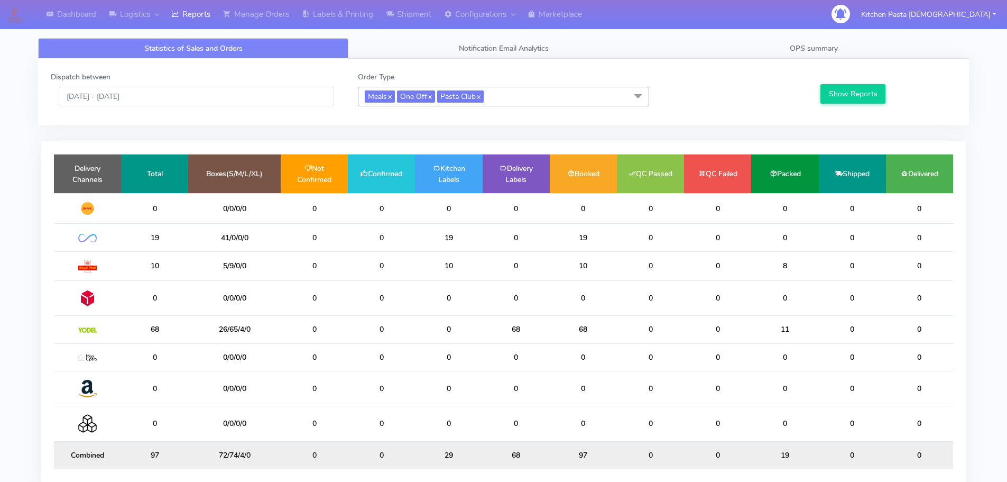
click at [557, 93] on span "Meals x One Off x Pasta Club x" at bounding box center [503, 97] width 291 height 20
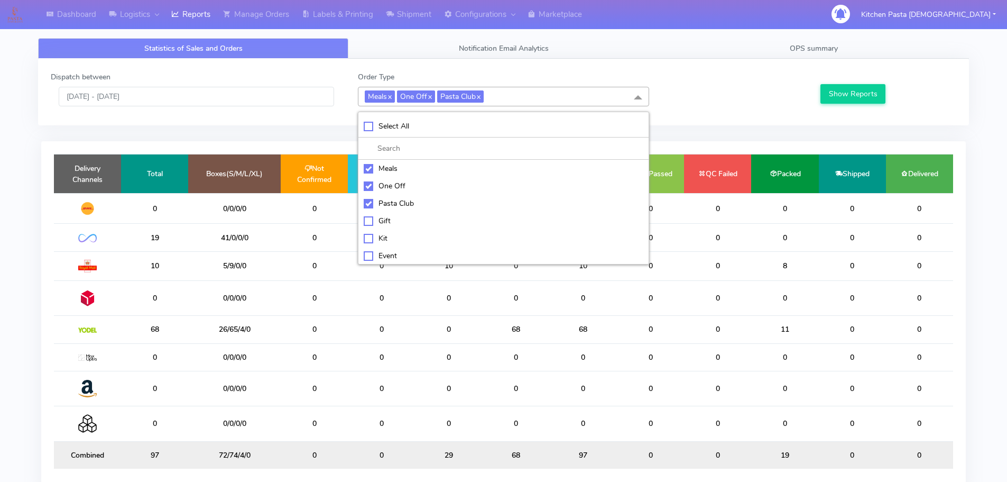
drag, startPoint x: 409, startPoint y: 176, endPoint x: 402, endPoint y: 187, distance: 12.3
click at [408, 176] on li "Meals" at bounding box center [504, 168] width 290 height 17
checkbox input "false"
click at [400, 191] on div "One Off" at bounding box center [504, 185] width 280 height 11
checkbox input "false"
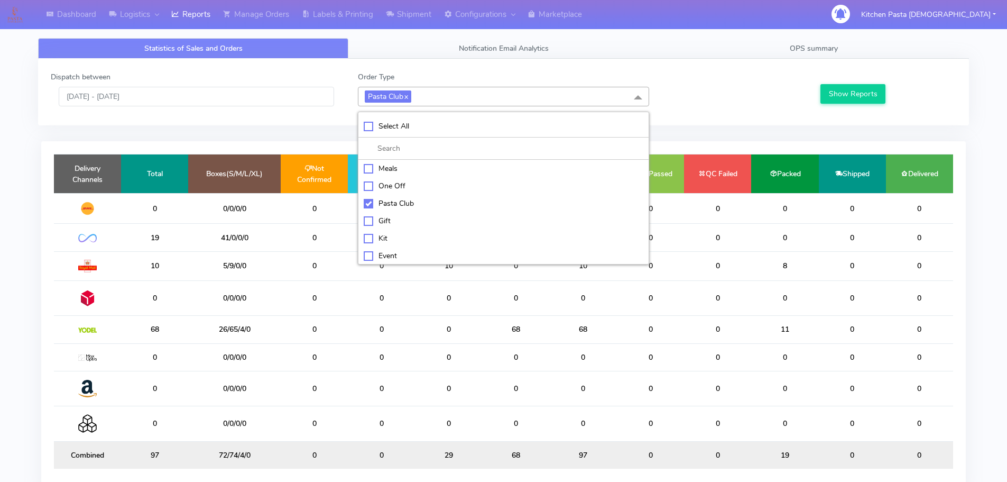
click at [392, 202] on div "Pasta Club" at bounding box center [504, 203] width 280 height 11
checkbox input "false"
click at [379, 235] on div "Kit" at bounding box center [504, 237] width 280 height 11
click at [868, 85] on button "Show Reports" at bounding box center [853, 94] width 65 height 20
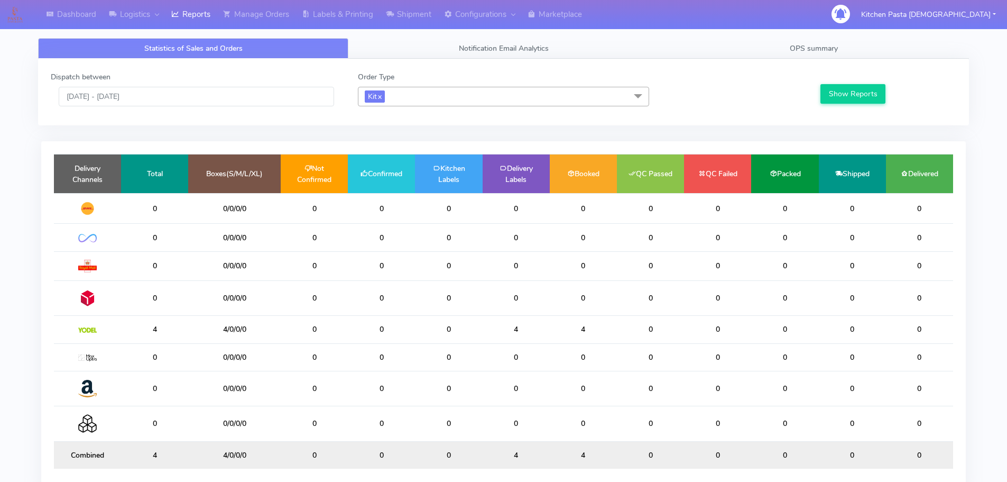
click at [411, 97] on span "Kit x" at bounding box center [503, 97] width 291 height 20
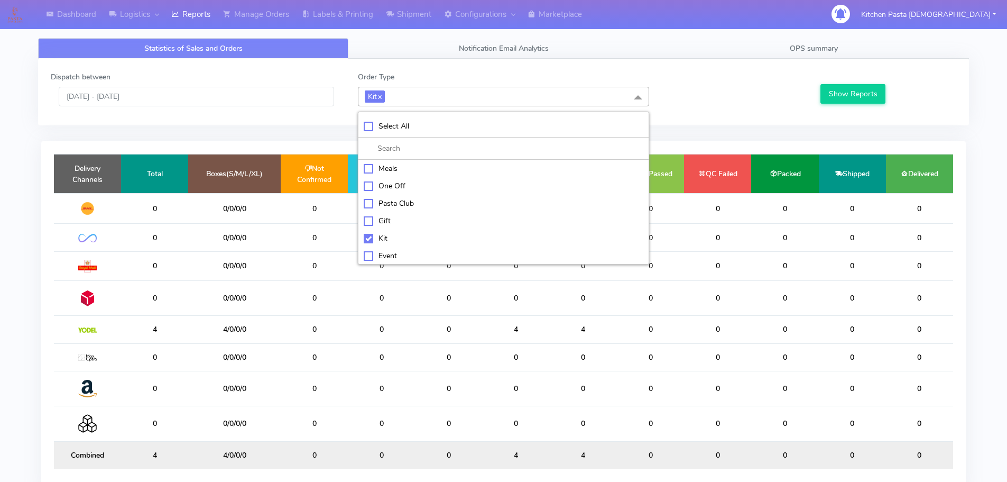
click at [372, 241] on div "Kit" at bounding box center [504, 238] width 280 height 11
checkbox input "false"
click at [372, 253] on div "ATAVI" at bounding box center [504, 254] width 280 height 11
checkbox input "true"
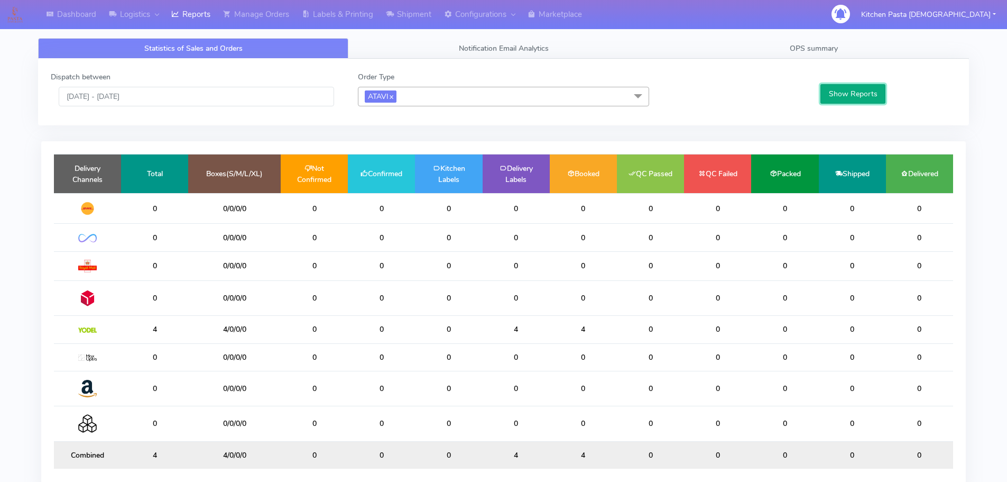
click at [854, 90] on button "Show Reports" at bounding box center [853, 94] width 65 height 20
